Goal: Task Accomplishment & Management: Manage account settings

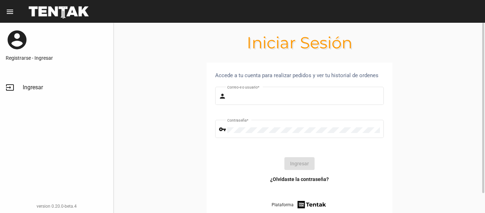
type input "Sebafurnari"
click at [305, 160] on button "Ingresar" at bounding box center [299, 163] width 30 height 13
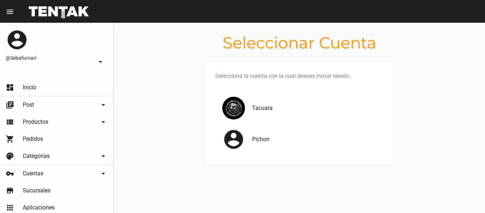
click at [268, 113] on div "Tacuara" at bounding box center [299, 107] width 169 height 31
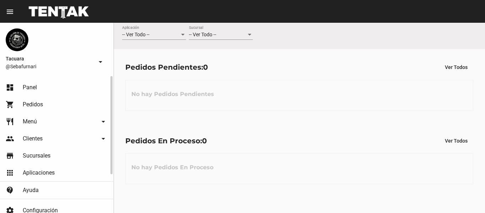
click at [62, 119] on link "restaurant Menú arrow_drop_down" at bounding box center [56, 121] width 113 height 17
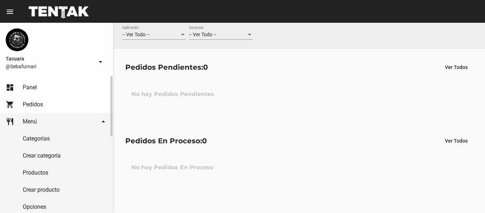
scroll to position [71, 0]
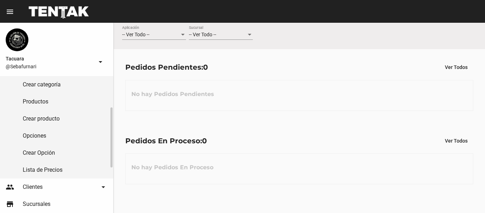
click at [42, 168] on link "Lista de Precios" at bounding box center [56, 169] width 113 height 17
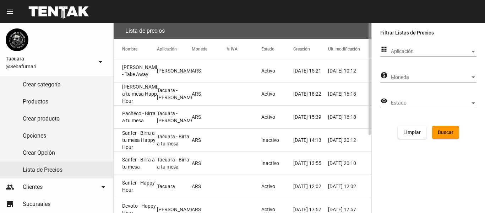
scroll to position [131, 0]
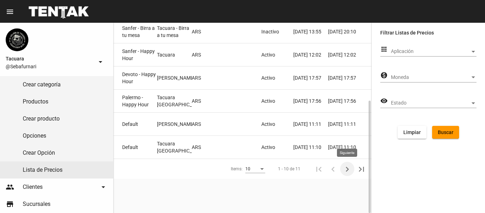
click at [350, 168] on icon "Siguiente" at bounding box center [347, 169] width 10 height 10
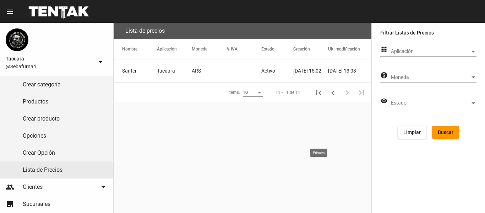
scroll to position [0, 0]
click at [179, 71] on mat-cell "Tacuara" at bounding box center [174, 70] width 35 height 23
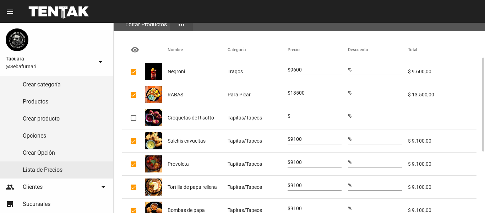
scroll to position [194, 0]
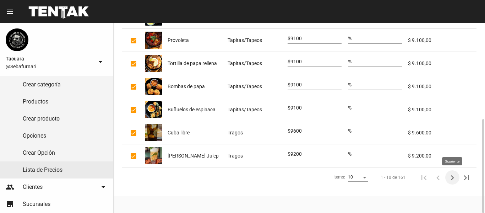
click at [452, 177] on icon "Siguiente" at bounding box center [452, 177] width 10 height 10
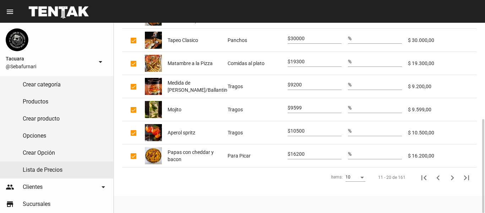
click at [452, 177] on icon "Siguiente" at bounding box center [452, 177] width 10 height 10
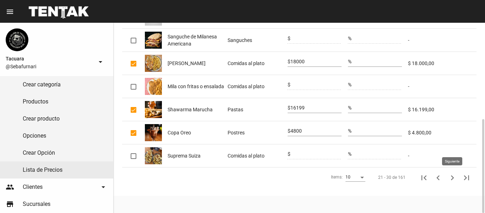
click at [451, 178] on icon "Siguiente" at bounding box center [452, 177] width 10 height 10
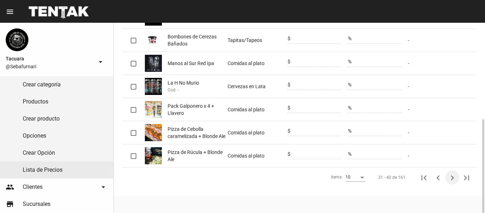
click at [451, 178] on icon "Siguiente" at bounding box center [452, 177] width 10 height 10
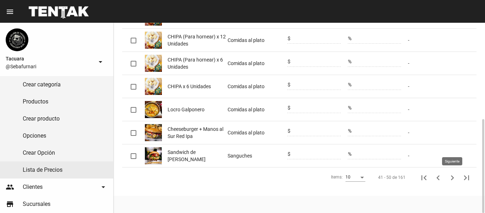
click at [452, 180] on icon "Siguiente" at bounding box center [452, 177] width 10 height 10
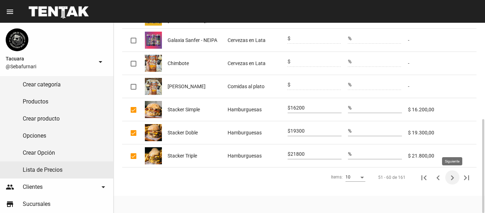
click at [451, 177] on icon "Siguiente" at bounding box center [452, 177] width 10 height 10
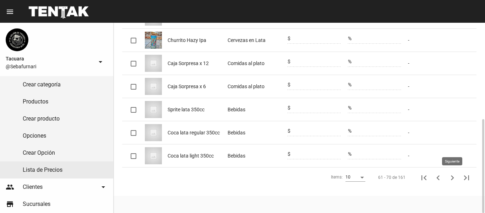
click at [453, 179] on icon "Siguiente" at bounding box center [452, 177] width 10 height 10
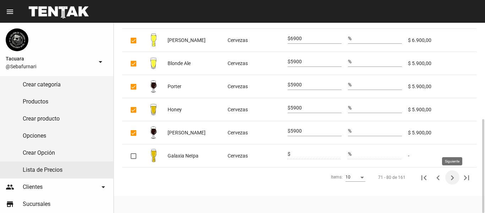
click at [450, 175] on icon "Siguiente" at bounding box center [452, 177] width 10 height 10
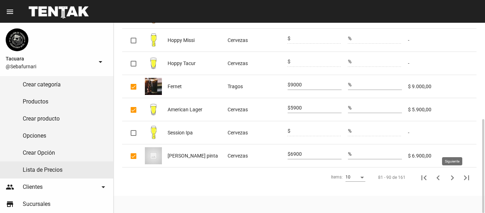
click at [452, 174] on icon "Siguiente" at bounding box center [452, 177] width 10 height 10
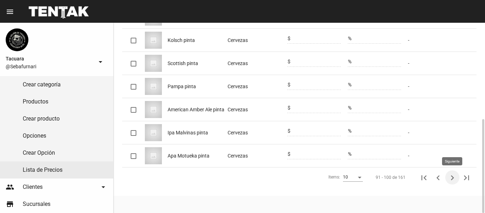
click at [450, 178] on icon "Siguiente" at bounding box center [452, 177] width 10 height 10
click at [453, 177] on icon "Siguiente" at bounding box center [452, 177] width 3 height 5
click at [452, 174] on icon "Siguiente" at bounding box center [452, 177] width 10 height 10
click at [453, 177] on icon "Siguiente" at bounding box center [452, 177] width 10 height 10
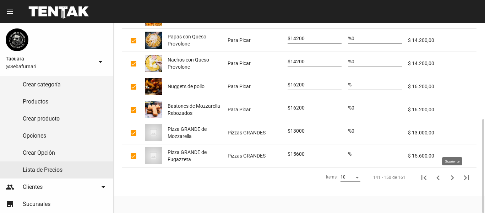
click at [451, 177] on icon "Siguiente" at bounding box center [452, 177] width 10 height 10
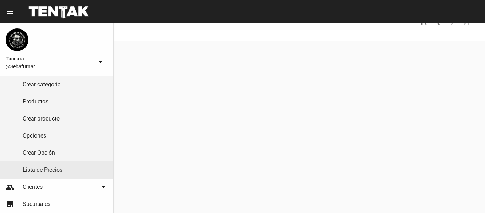
scroll to position [0, 0]
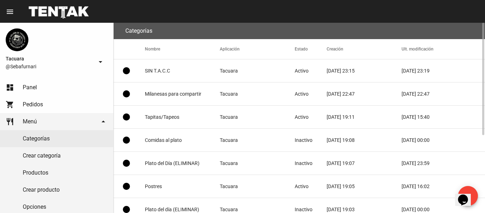
click at [128, 161] on mat-icon "lens" at bounding box center [126, 163] width 9 height 9
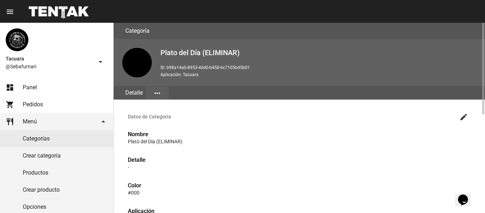
click at [158, 89] on mat-icon "more_horiz" at bounding box center [157, 93] width 9 height 9
click at [158, 89] on div at bounding box center [242, 106] width 485 height 213
click at [158, 89] on mat-icon "more_horiz" at bounding box center [157, 93] width 9 height 9
click at [158, 89] on div at bounding box center [242, 106] width 485 height 213
click at [159, 96] on mat-icon "more_horiz" at bounding box center [157, 93] width 9 height 9
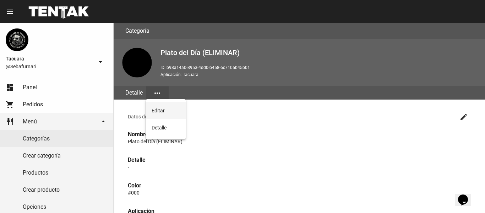
click at [161, 112] on button "Editar" at bounding box center [166, 110] width 40 height 17
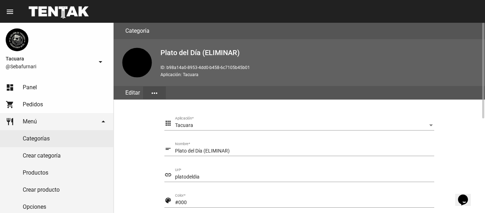
click at [231, 148] on div "Plato del Día (ELIMINAR) Nombre *" at bounding box center [304, 149] width 259 height 14
type input "P"
click at [252, 171] on div "platodeldia Url *" at bounding box center [304, 175] width 259 height 14
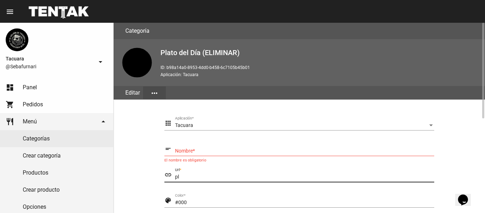
type input "p"
click at [148, 92] on button "more_horiz" at bounding box center [154, 92] width 23 height 13
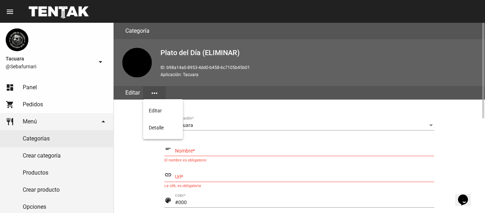
click at [148, 92] on div at bounding box center [242, 106] width 485 height 213
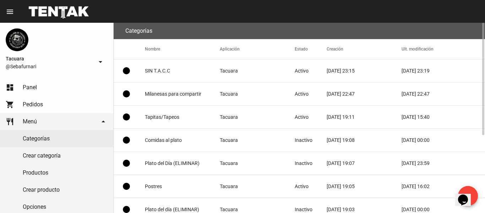
click at [128, 140] on mat-icon "lens" at bounding box center [126, 140] width 9 height 9
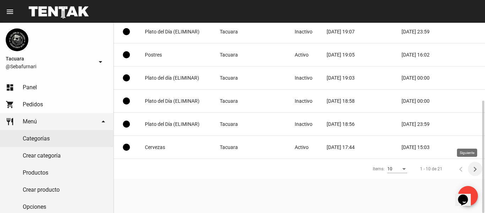
click at [472, 169] on icon "Siguiente" at bounding box center [475, 169] width 10 height 10
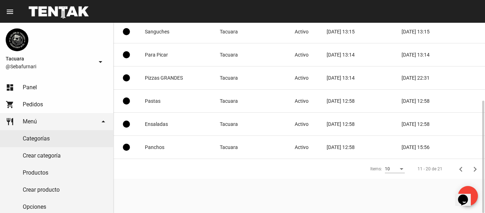
click at [308, 150] on mat-cell "Activo" at bounding box center [311, 147] width 32 height 23
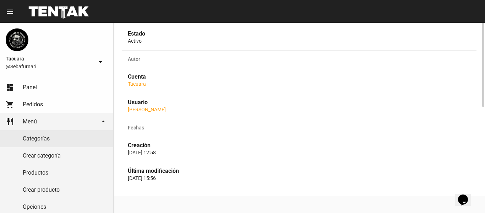
scroll to position [132, 0]
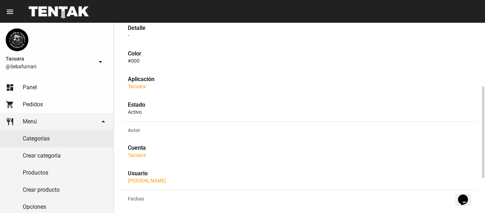
click at [144, 108] on strong "Estado" at bounding box center [136, 104] width 17 height 7
click at [142, 110] on p "Activo" at bounding box center [299, 111] width 343 height 7
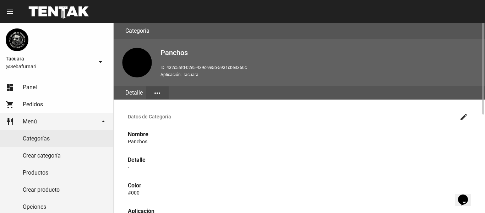
click at [158, 97] on button "more_horiz" at bounding box center [157, 92] width 23 height 13
click at [144, 93] on div at bounding box center [242, 106] width 485 height 213
click at [142, 93] on div "Detalle" at bounding box center [134, 92] width 24 height 13
click at [159, 93] on mat-icon "more_horiz" at bounding box center [157, 93] width 9 height 9
click at [159, 92] on div at bounding box center [242, 106] width 485 height 213
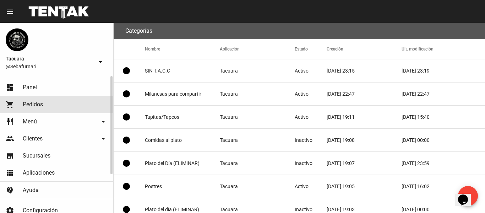
click at [43, 103] on span "Pedidos" at bounding box center [33, 104] width 20 height 7
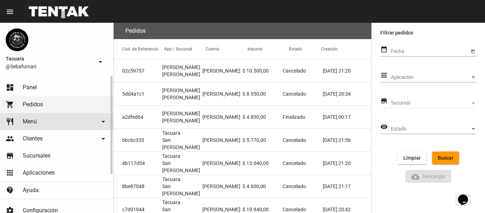
click at [46, 123] on link "restaurant Menú arrow_drop_down" at bounding box center [56, 121] width 113 height 17
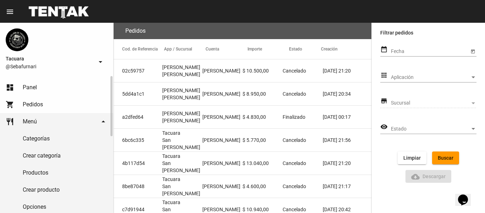
scroll to position [71, 0]
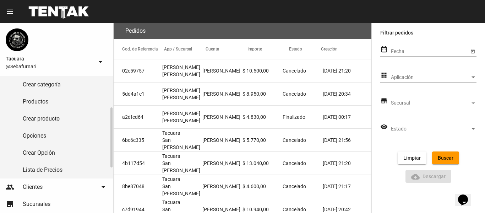
click at [64, 167] on link "Lista de Precios" at bounding box center [56, 169] width 113 height 17
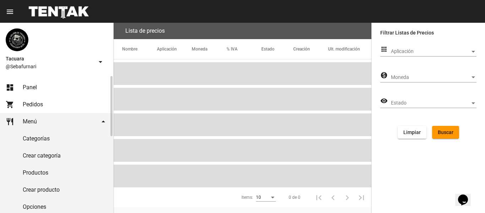
scroll to position [71, 0]
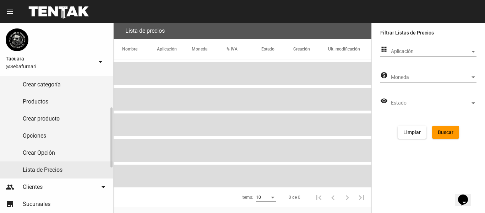
click at [63, 89] on link "Crear categoría" at bounding box center [56, 84] width 113 height 17
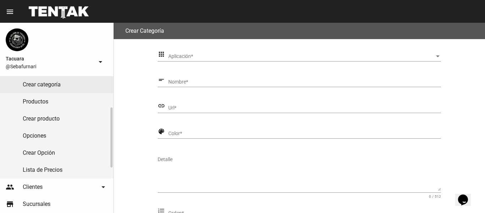
click at [63, 89] on link "Crear categoría" at bounding box center [56, 84] width 113 height 17
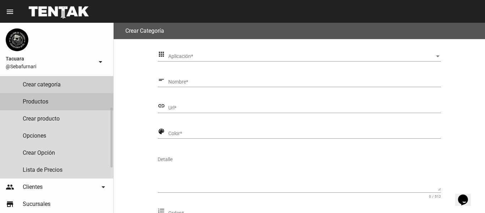
click at [60, 99] on link "Productos" at bounding box center [56, 101] width 113 height 17
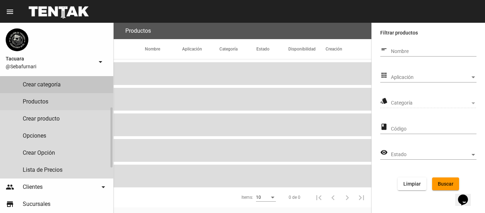
click at [64, 88] on link "Crear categoría" at bounding box center [56, 84] width 113 height 17
